Goal: Navigation & Orientation: Find specific page/section

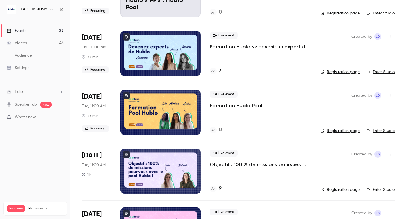
scroll to position [518, 0]
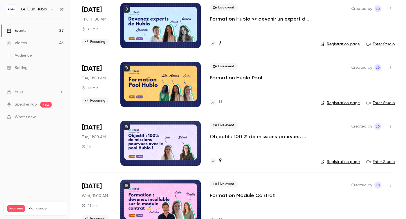
click at [220, 160] on h4 "9" at bounding box center [220, 161] width 3 height 8
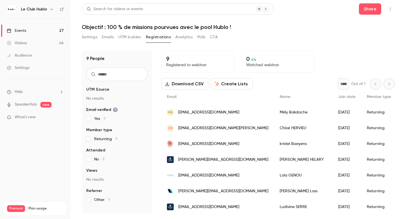
click at [89, 37] on button "Settings" at bounding box center [90, 37] width 16 height 9
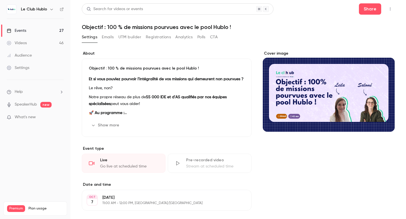
click at [31, 30] on link "Events 27" at bounding box center [35, 31] width 71 height 12
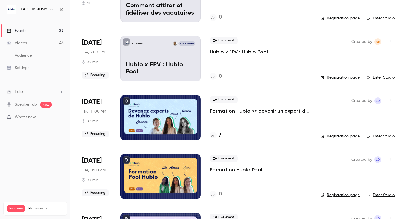
scroll to position [484, 0]
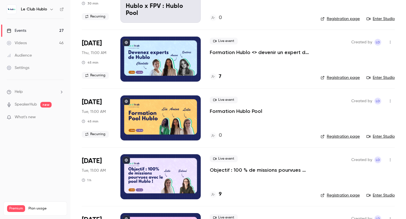
click at [386, 135] on link "Enter Studio" at bounding box center [381, 137] width 28 height 6
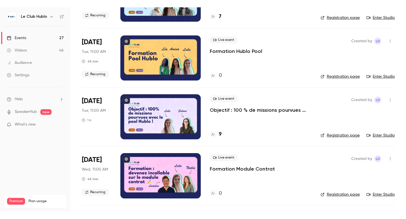
scroll to position [556, 0]
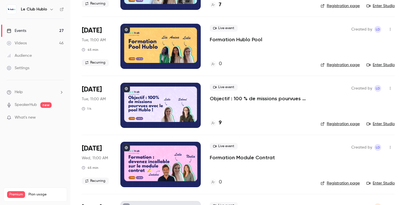
click at [383, 124] on link "Enter Studio" at bounding box center [381, 124] width 28 height 6
